Goal: Navigation & Orientation: Go to known website

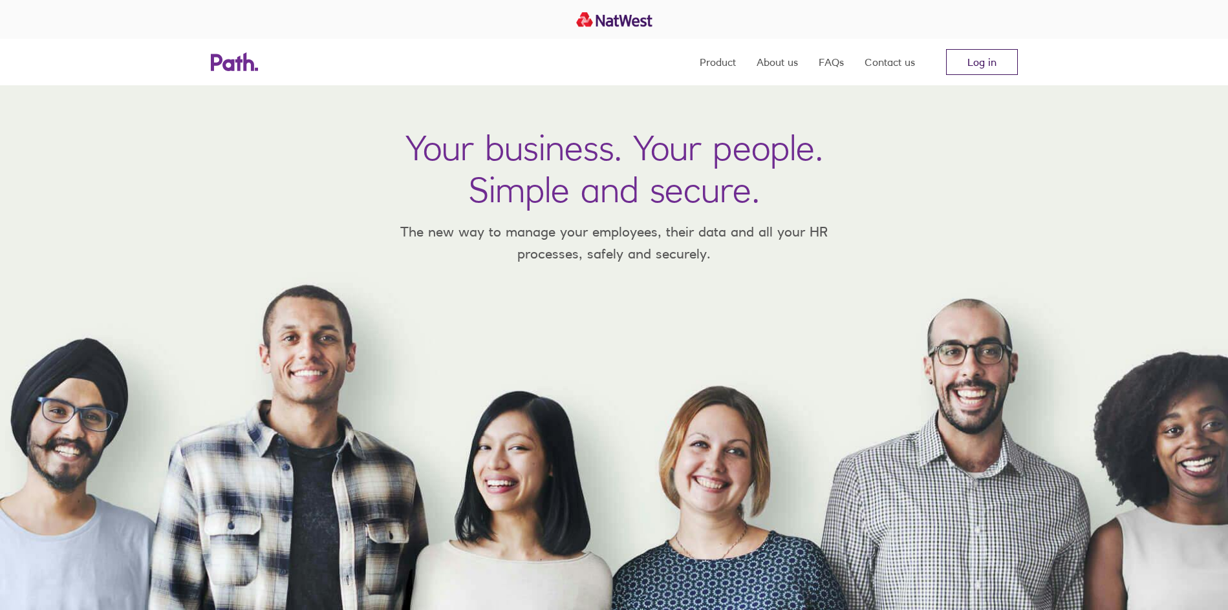
click at [984, 62] on link "Log in" at bounding box center [982, 62] width 72 height 26
click at [982, 53] on link "Log in" at bounding box center [982, 62] width 72 height 26
